Goal: Transaction & Acquisition: Purchase product/service

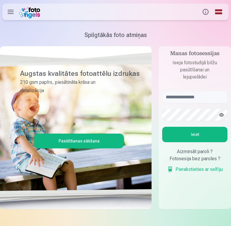
click at [192, 35] on h1 "Spilgtākās foto atmiņas" at bounding box center [115, 35] width 231 height 8
click at [186, 94] on input "text" at bounding box center [194, 97] width 65 height 12
type input "**********"
click at [162, 127] on button "Ieiet" at bounding box center [194, 134] width 65 height 15
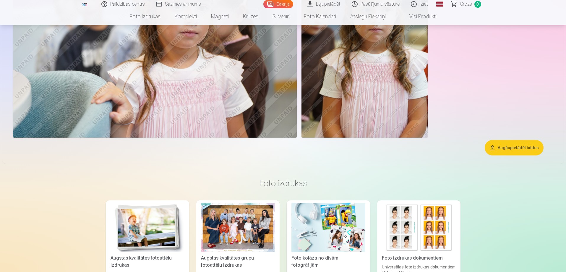
scroll to position [1626, 0]
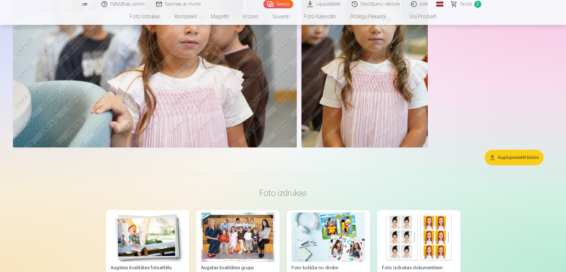
click at [231, 158] on button "Augšupielādēt bildes" at bounding box center [514, 157] width 59 height 15
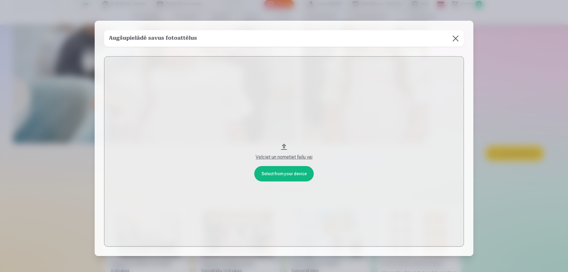
click at [231, 40] on button at bounding box center [455, 38] width 17 height 17
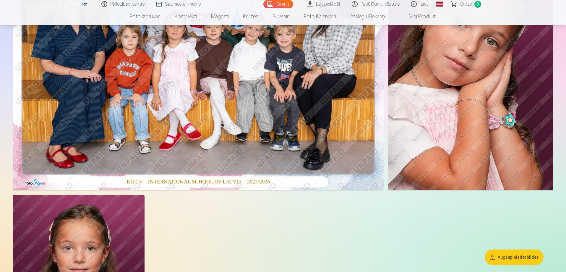
scroll to position [0, 0]
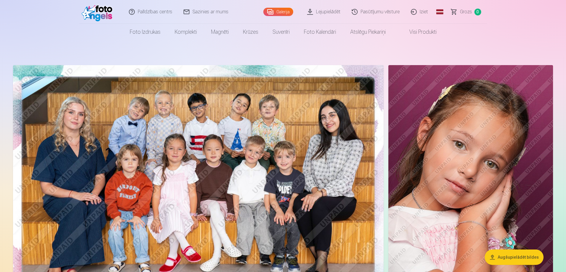
click at [231, 123] on img at bounding box center [198, 188] width 371 height 247
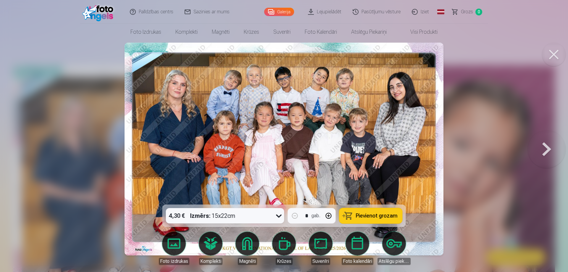
click at [231, 54] on button at bounding box center [554, 55] width 24 height 24
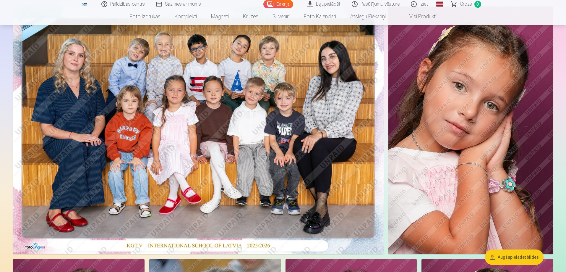
scroll to position [59, 0]
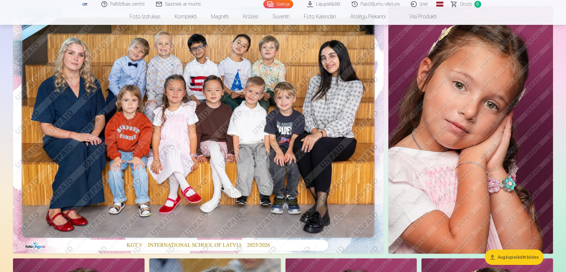
click at [231, 114] on img at bounding box center [198, 129] width 371 height 247
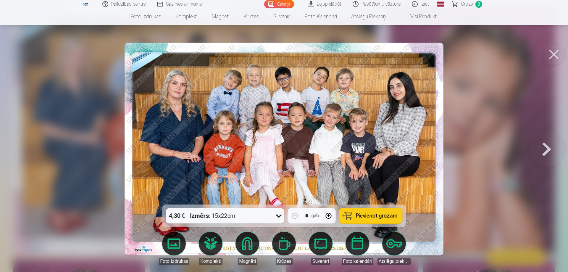
drag, startPoint x: 557, startPoint y: 50, endPoint x: 534, endPoint y: 64, distance: 27.2
click at [231, 50] on button at bounding box center [554, 55] width 24 height 24
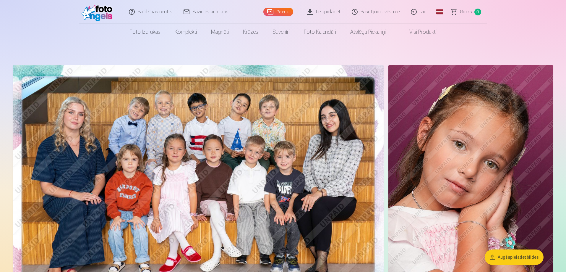
click at [231, 12] on link "Lejupielādēt" at bounding box center [324, 12] width 45 height 24
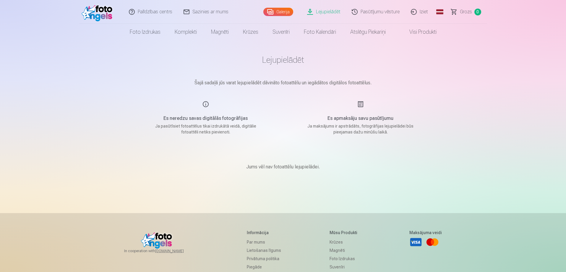
drag, startPoint x: 472, startPoint y: 116, endPoint x: 179, endPoint y: 6, distance: 313.4
click at [231, 115] on div "Palīdzības centrs Sazinies ar mums Galerija Lejupielādēt Pasūtījumu vēsture Izi…" at bounding box center [283, 188] width 566 height 376
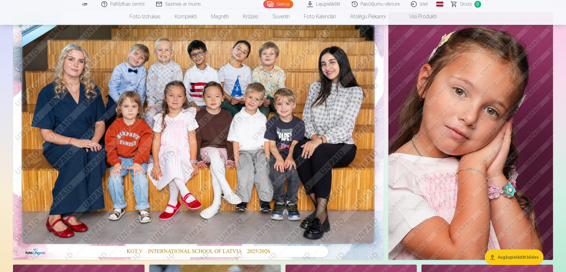
scroll to position [59, 0]
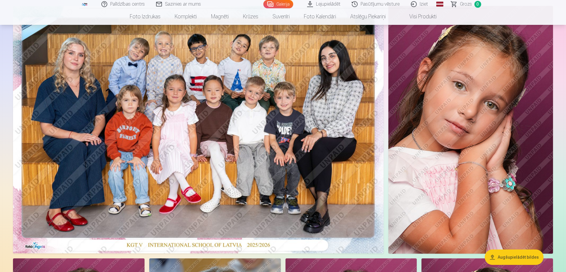
click at [231, 142] on img at bounding box center [198, 129] width 371 height 247
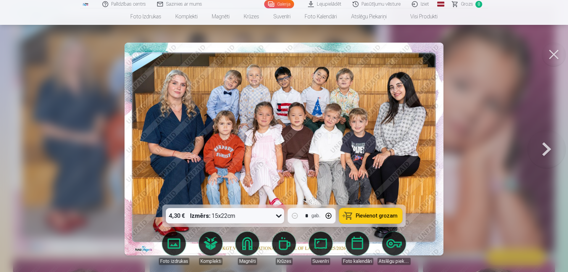
click at [231, 54] on button at bounding box center [554, 55] width 24 height 24
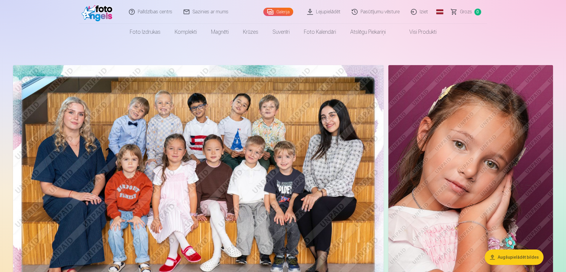
click at [231, 194] on img at bounding box center [198, 188] width 371 height 247
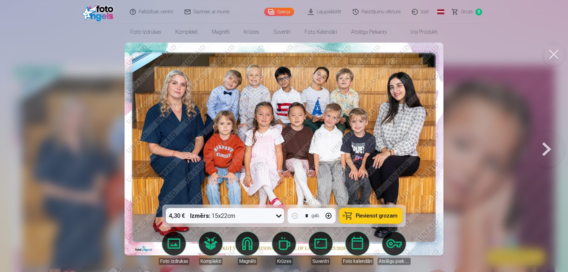
click at [231, 95] on img at bounding box center [283, 149] width 319 height 213
click at [231, 53] on button at bounding box center [554, 55] width 24 height 24
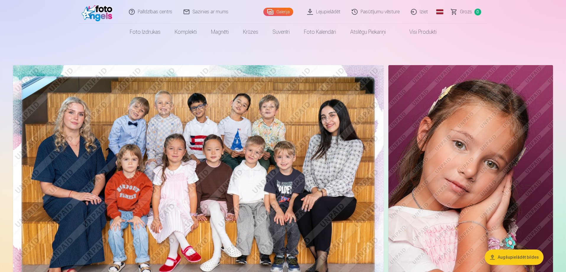
click at [231, 136] on img at bounding box center [198, 188] width 371 height 247
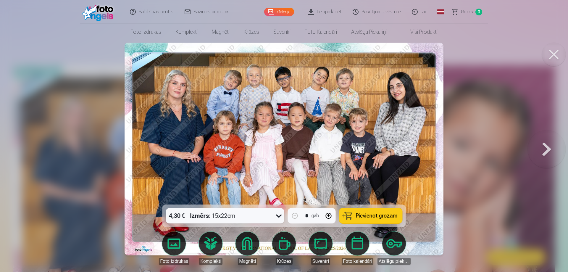
click at [231, 51] on button at bounding box center [554, 55] width 24 height 24
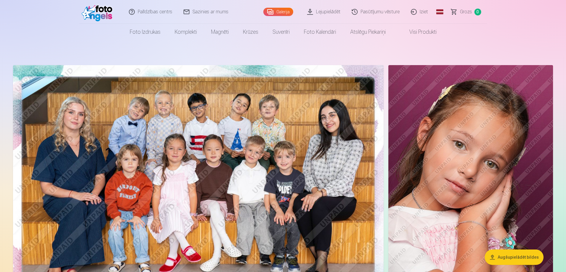
click at [35, 27] on nav "Foto izdrukas Augstas kvalitātes fotoattēlu izdrukas 210 gsm papīrs, piesātināt…" at bounding box center [283, 32] width 566 height 17
click at [231, 23] on header "Palīdzības centrs Sazinies ar mums Galerija Lejupielādēt Pasūtījumu vēsture Izi…" at bounding box center [283, 20] width 566 height 40
click at [56, 21] on header "Palīdzības centrs Sazinies ar mums Galerija Lejupielādēt Pasūtījumu vēsture Izi…" at bounding box center [283, 20] width 566 height 40
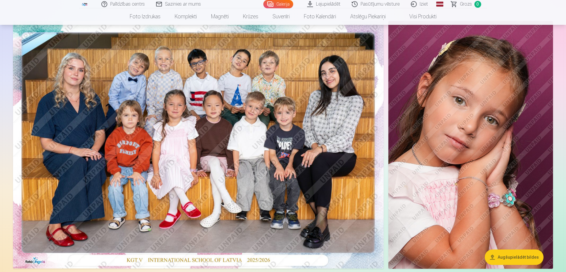
scroll to position [89, 0]
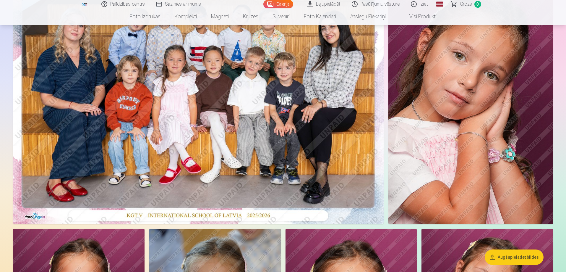
click at [219, 129] on img at bounding box center [198, 99] width 371 height 247
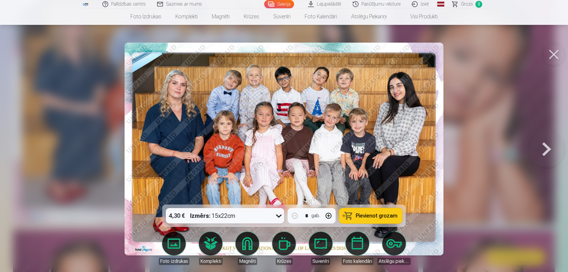
click at [231, 217] on div "4,30 € Izmērs : 15x22cm" at bounding box center [219, 215] width 107 height 15
click at [231, 217] on div "4,30 € Izmērs : 15x22cm" at bounding box center [225, 215] width 118 height 15
click at [231, 54] on button at bounding box center [554, 55] width 24 height 24
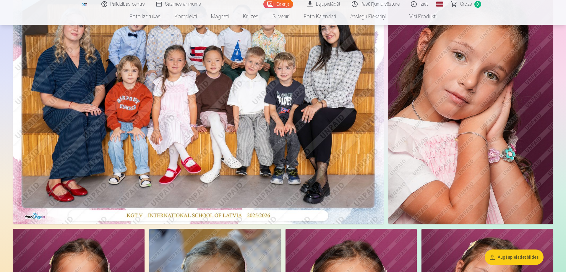
click at [231, 100] on img at bounding box center [471, 100] width 165 height 248
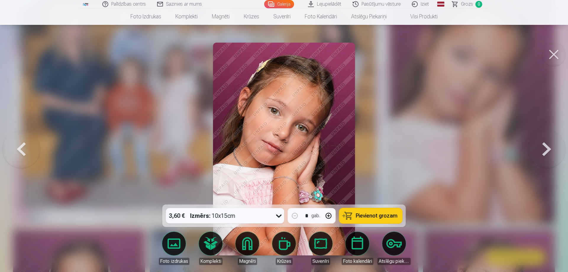
click at [231, 219] on div "3,60 € Izmērs : 10x15cm" at bounding box center [219, 215] width 107 height 15
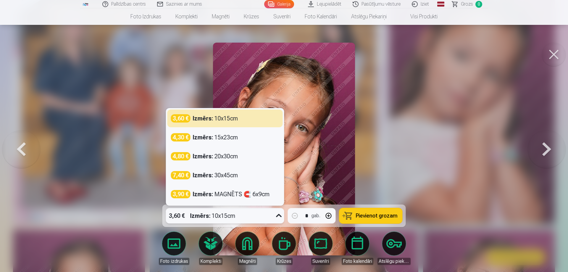
click at [231, 219] on div "3,60 € Izmērs : 10x15cm" at bounding box center [219, 215] width 107 height 15
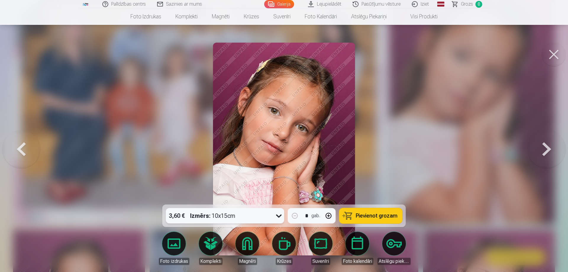
click at [231, 54] on button at bounding box center [554, 55] width 24 height 24
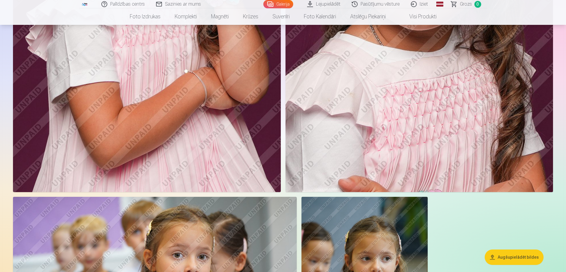
scroll to position [1508, 0]
